Goal: Information Seeking & Learning: Learn about a topic

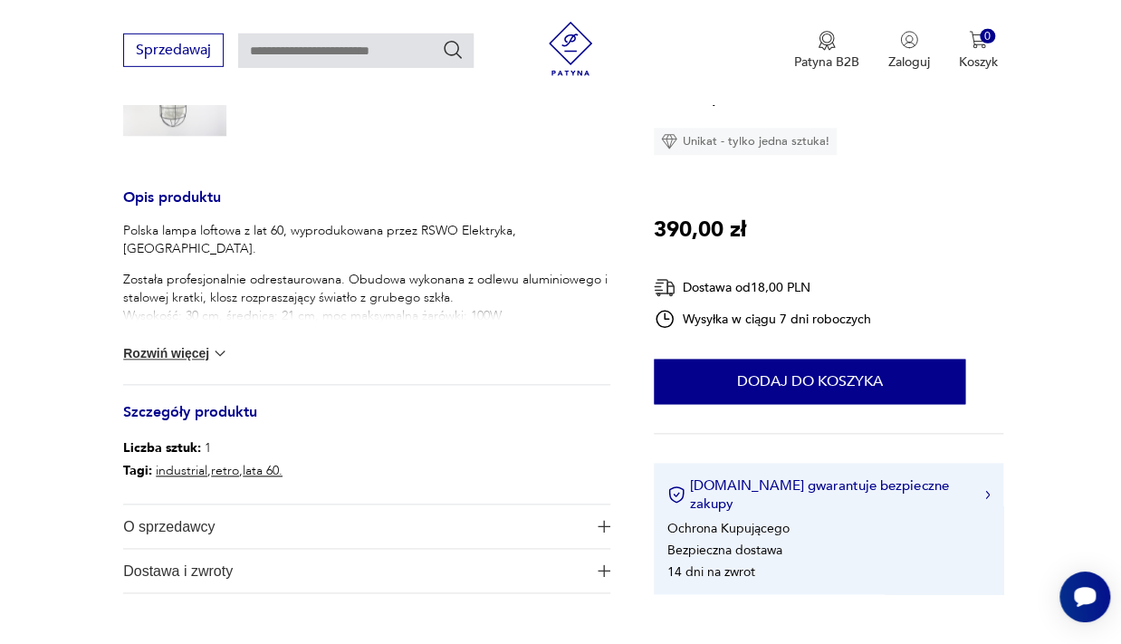
click at [415, 393] on div "Opis produktu Polska lampa loftowa z lat 60, wyprodukowana przez RSWO Elektryka…" at bounding box center [366, 392] width 487 height 401
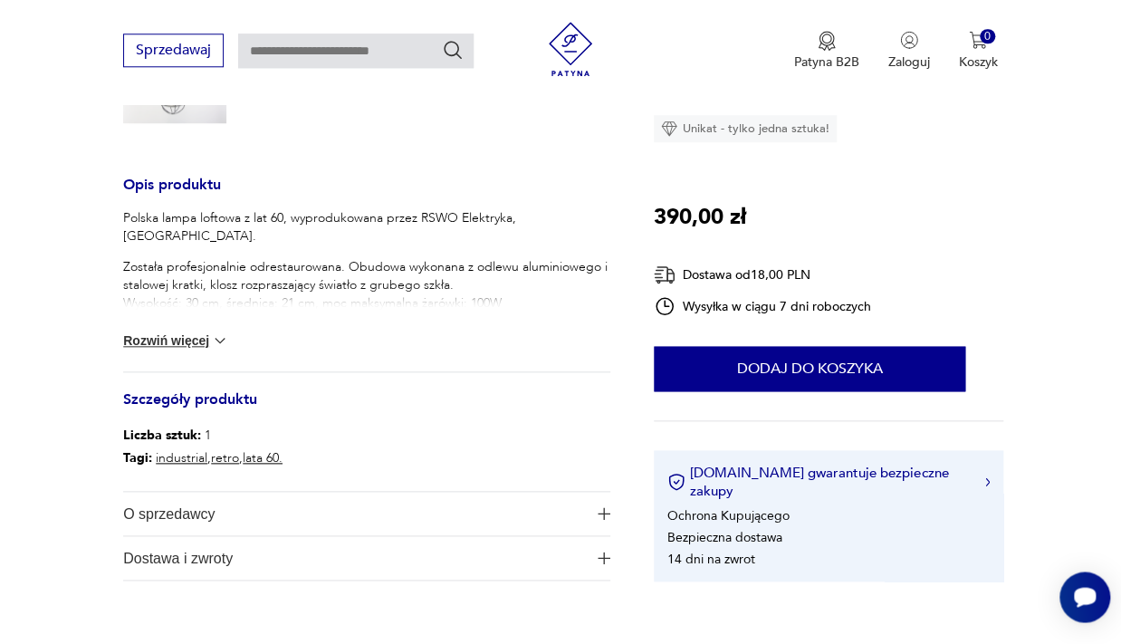
click at [201, 345] on button "Rozwiń więcej" at bounding box center [175, 340] width 105 height 18
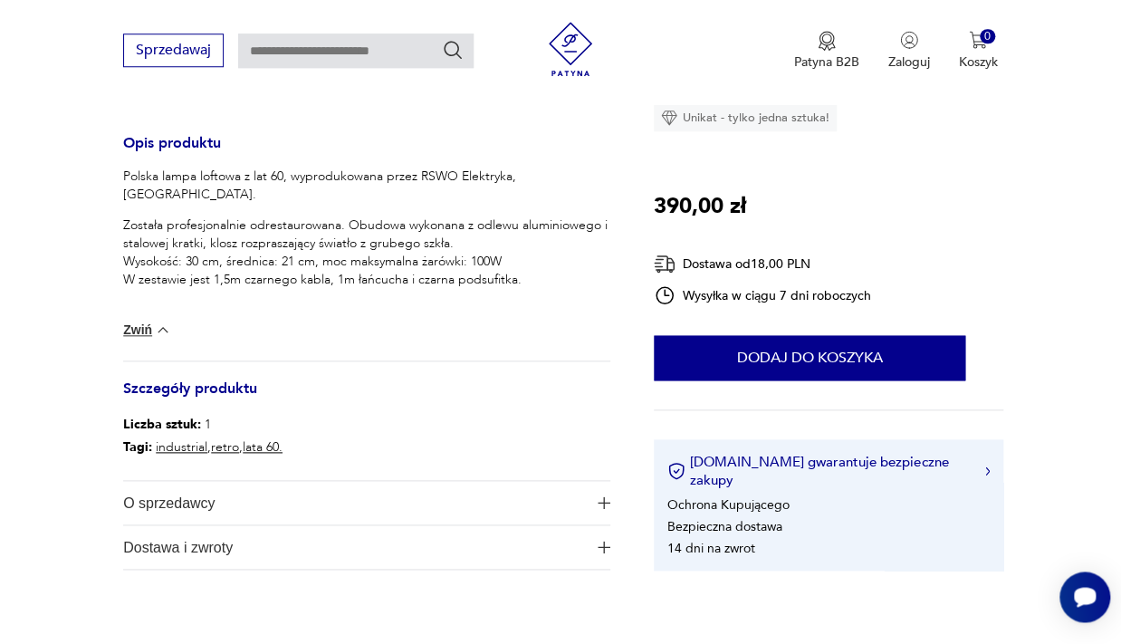
scroll to position [685, 0]
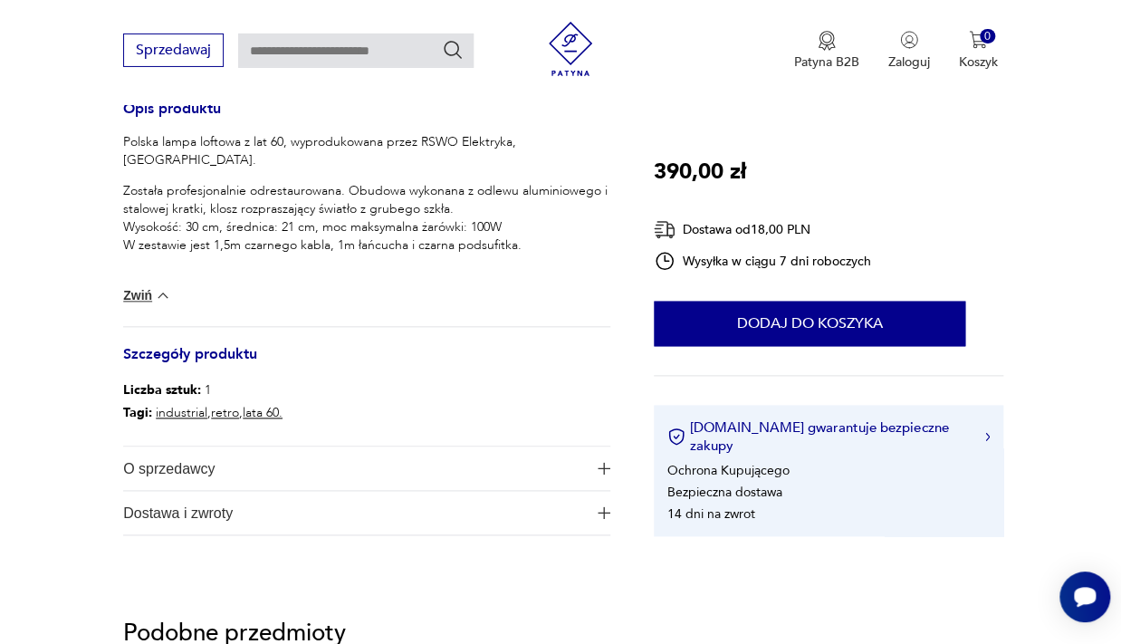
click at [164, 462] on span "O sprzedawcy" at bounding box center [354, 467] width 463 height 43
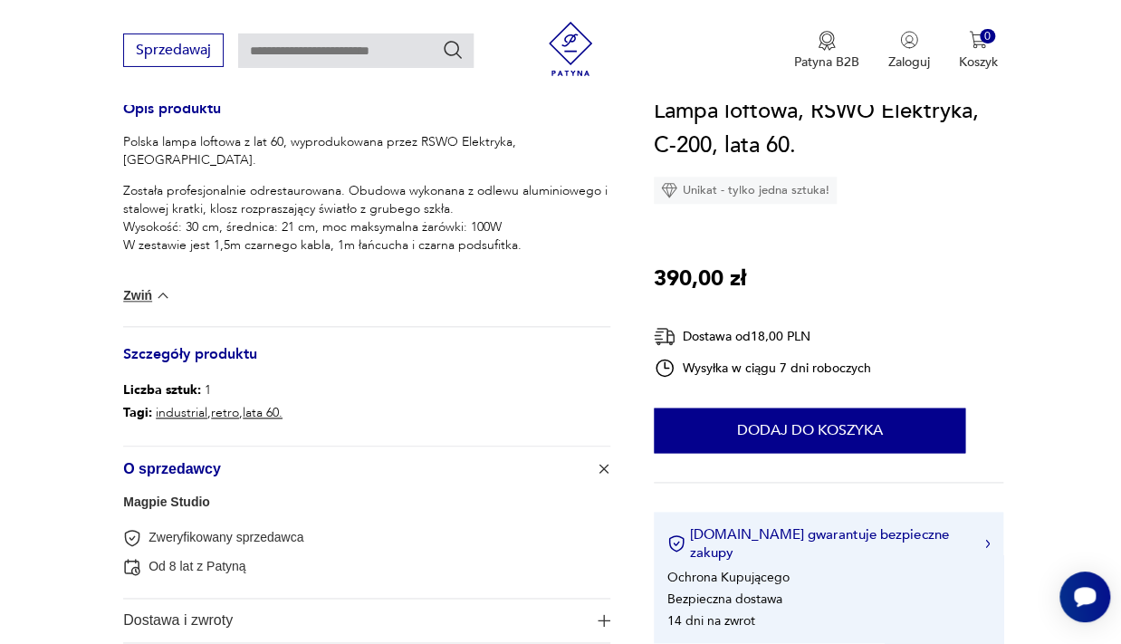
scroll to position [775, 0]
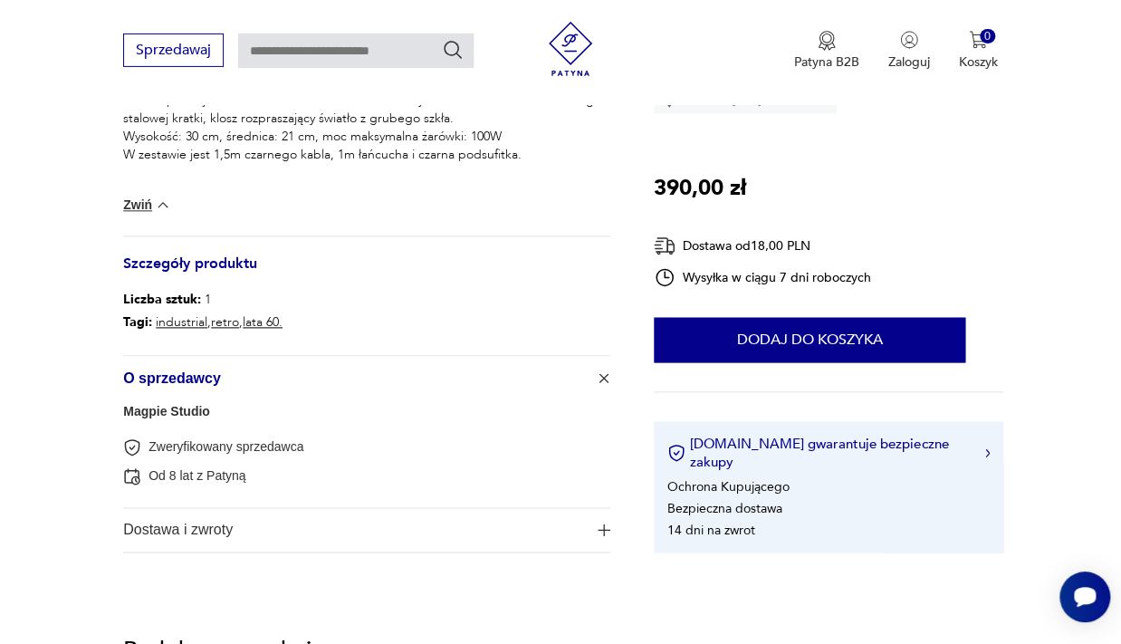
click at [162, 412] on link "Magpie Studio" at bounding box center [166, 411] width 87 height 14
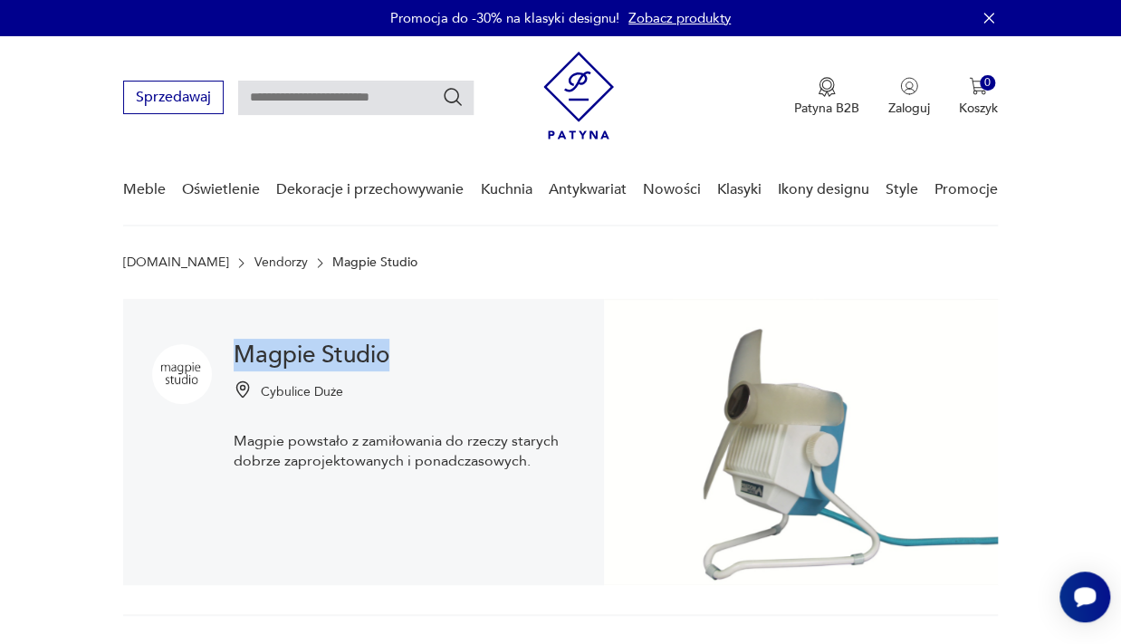
drag, startPoint x: 394, startPoint y: 359, endPoint x: 234, endPoint y: 349, distance: 160.6
click at [234, 349] on div "Magpie Studio Cybulice Duże Magpie powstało z zamiłowania do rzeczy starych dob…" at bounding box center [363, 442] width 481 height 286
click at [269, 358] on h1 "Magpie Studio" at bounding box center [404, 355] width 341 height 22
drag, startPoint x: 269, startPoint y: 358, endPoint x: 354, endPoint y: 355, distance: 85.2
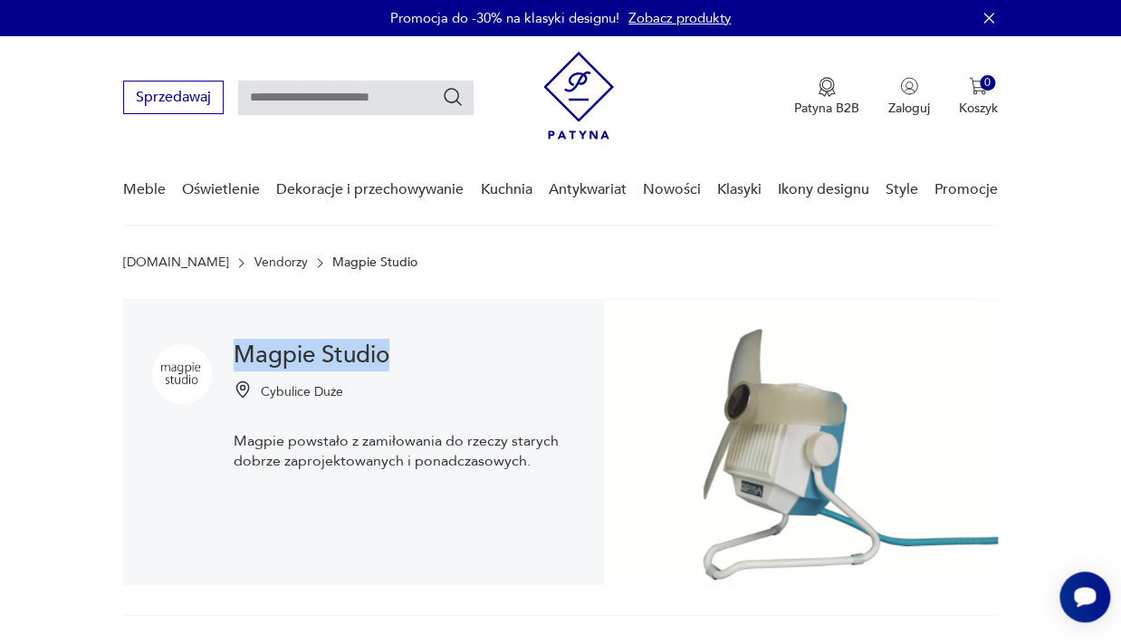
click at [354, 355] on h1 "Magpie Studio" at bounding box center [404, 355] width 341 height 22
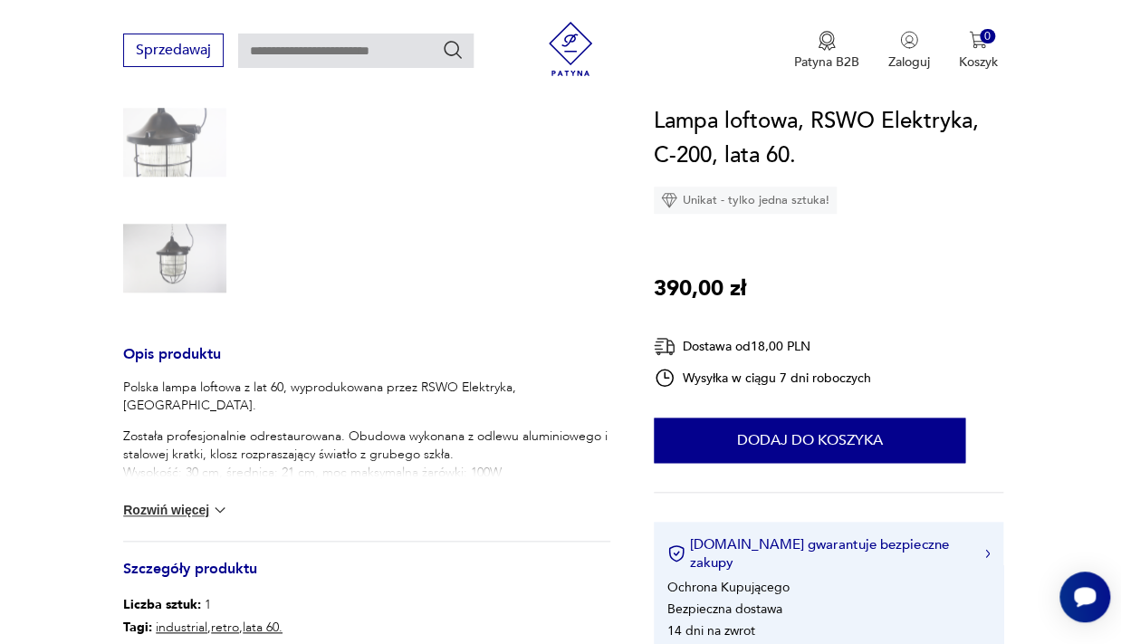
scroll to position [445, 0]
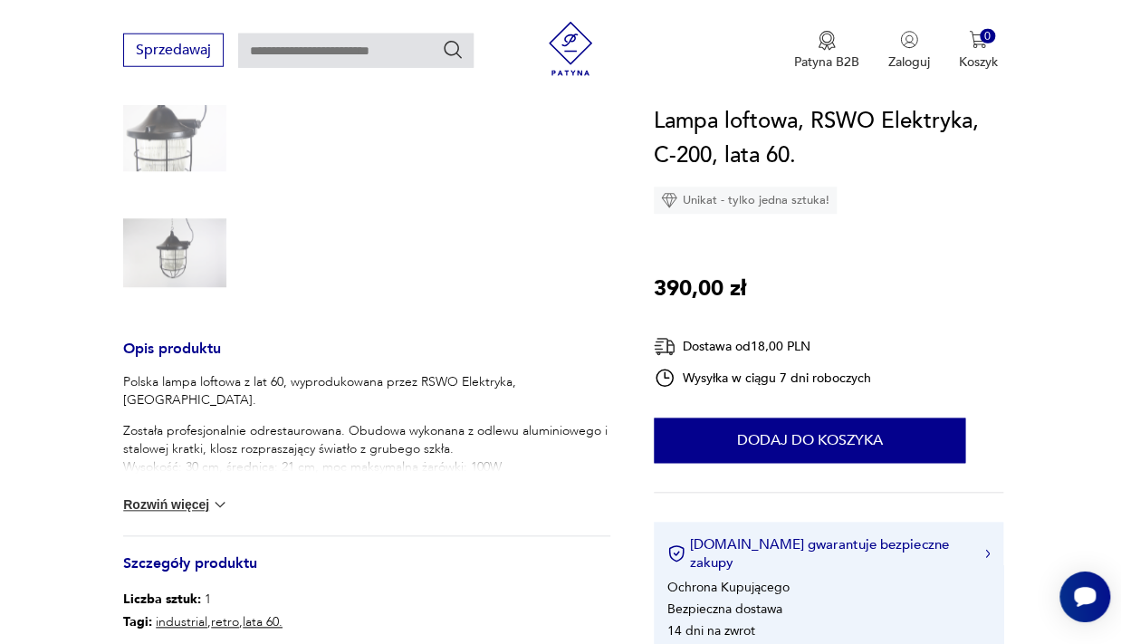
click at [197, 498] on button "Rozwiń więcej" at bounding box center [175, 504] width 105 height 18
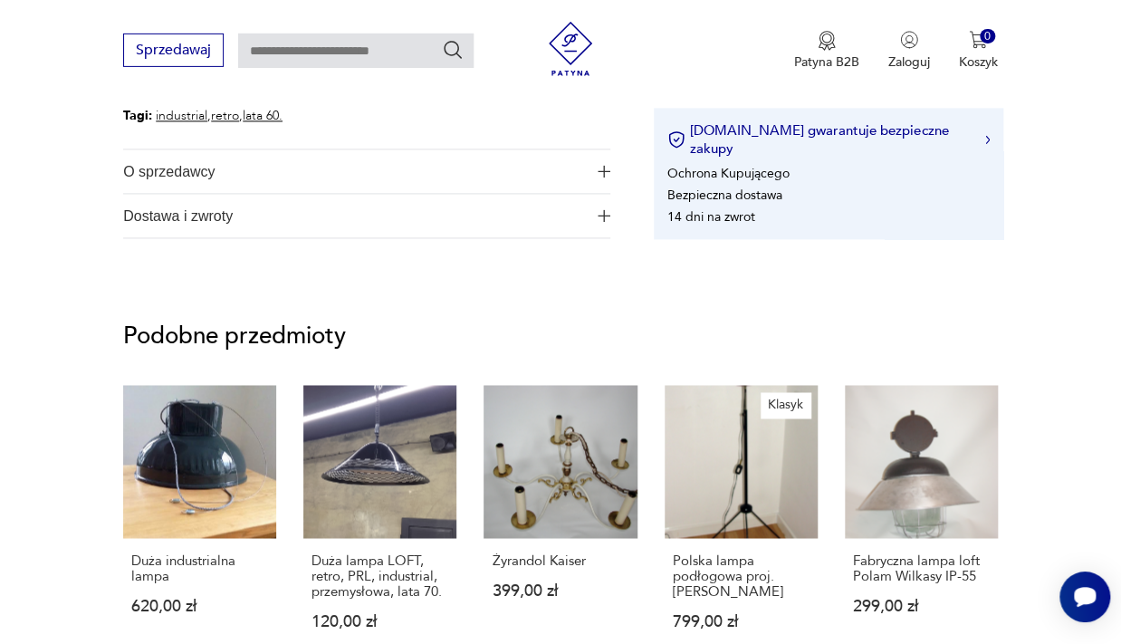
scroll to position [982, 0]
click at [302, 205] on span "Dostawa i zwroty" at bounding box center [354, 214] width 463 height 43
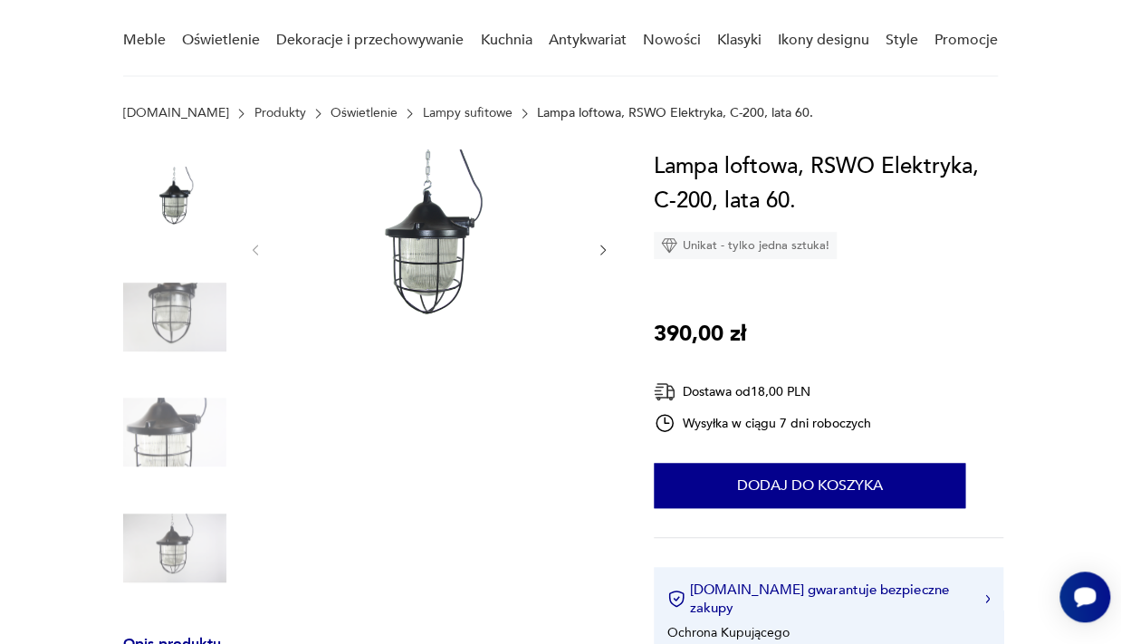
scroll to position [126, 0]
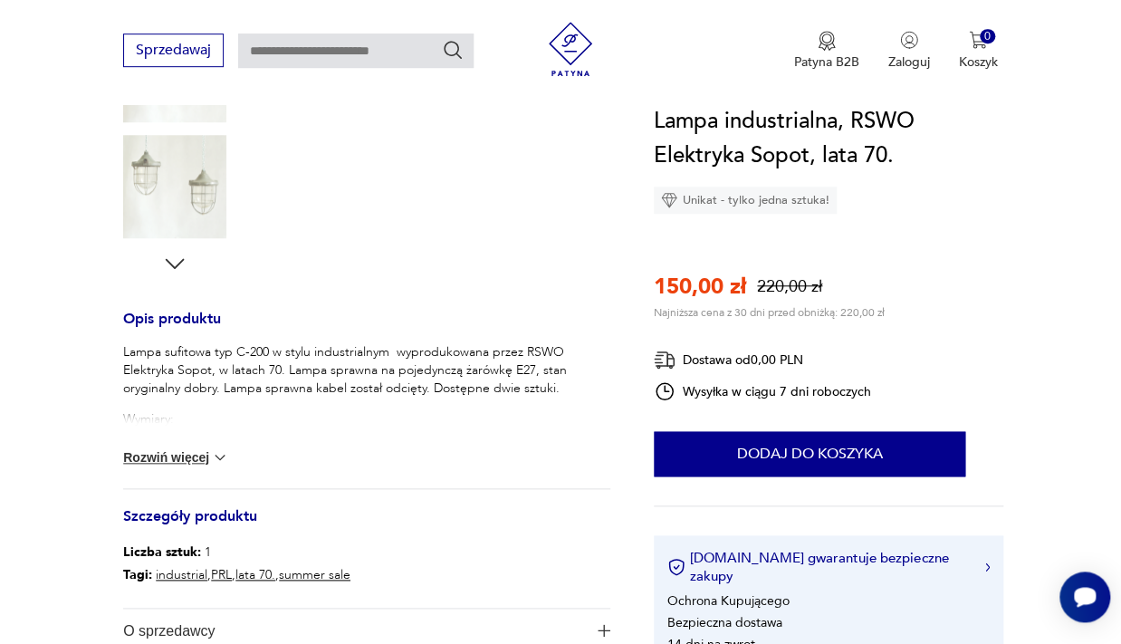
scroll to position [556, 0]
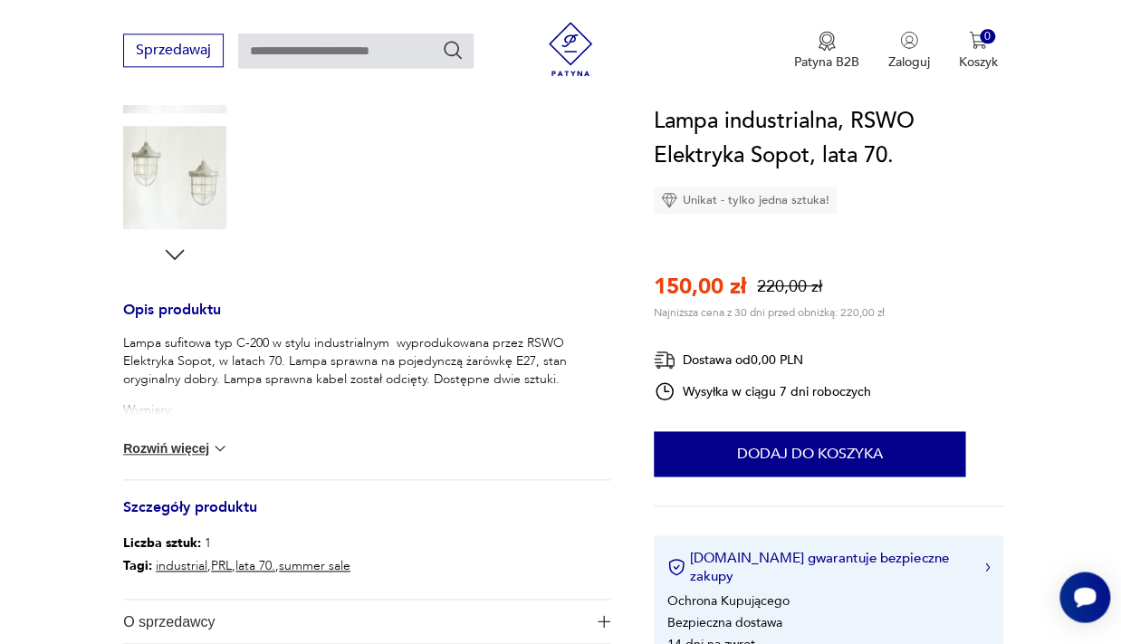
click at [150, 453] on button "Rozwiń więcej" at bounding box center [175, 448] width 105 height 18
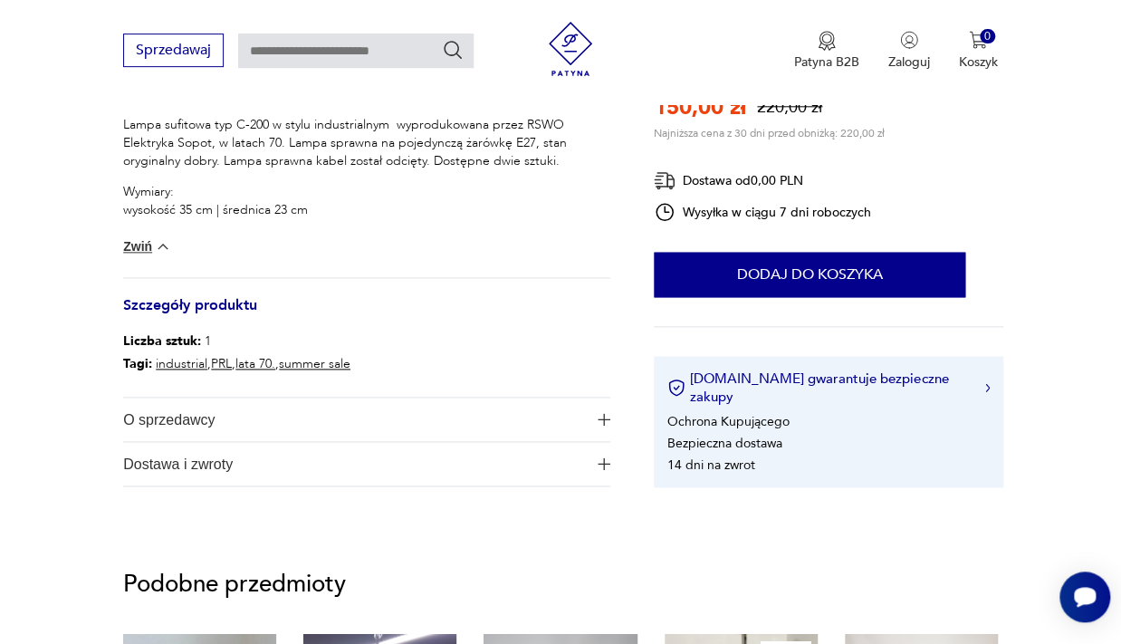
scroll to position [775, 0]
click at [303, 416] on span "O sprzedawcy" at bounding box center [354, 418] width 463 height 43
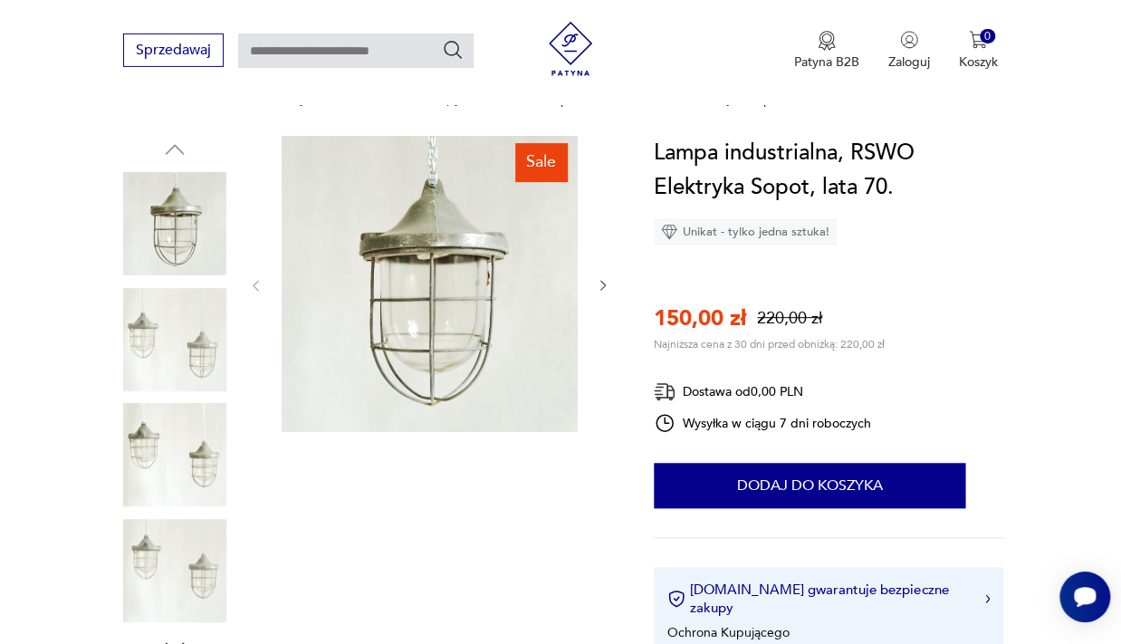
scroll to position [158, 0]
